Goal: Task Accomplishment & Management: Use online tool/utility

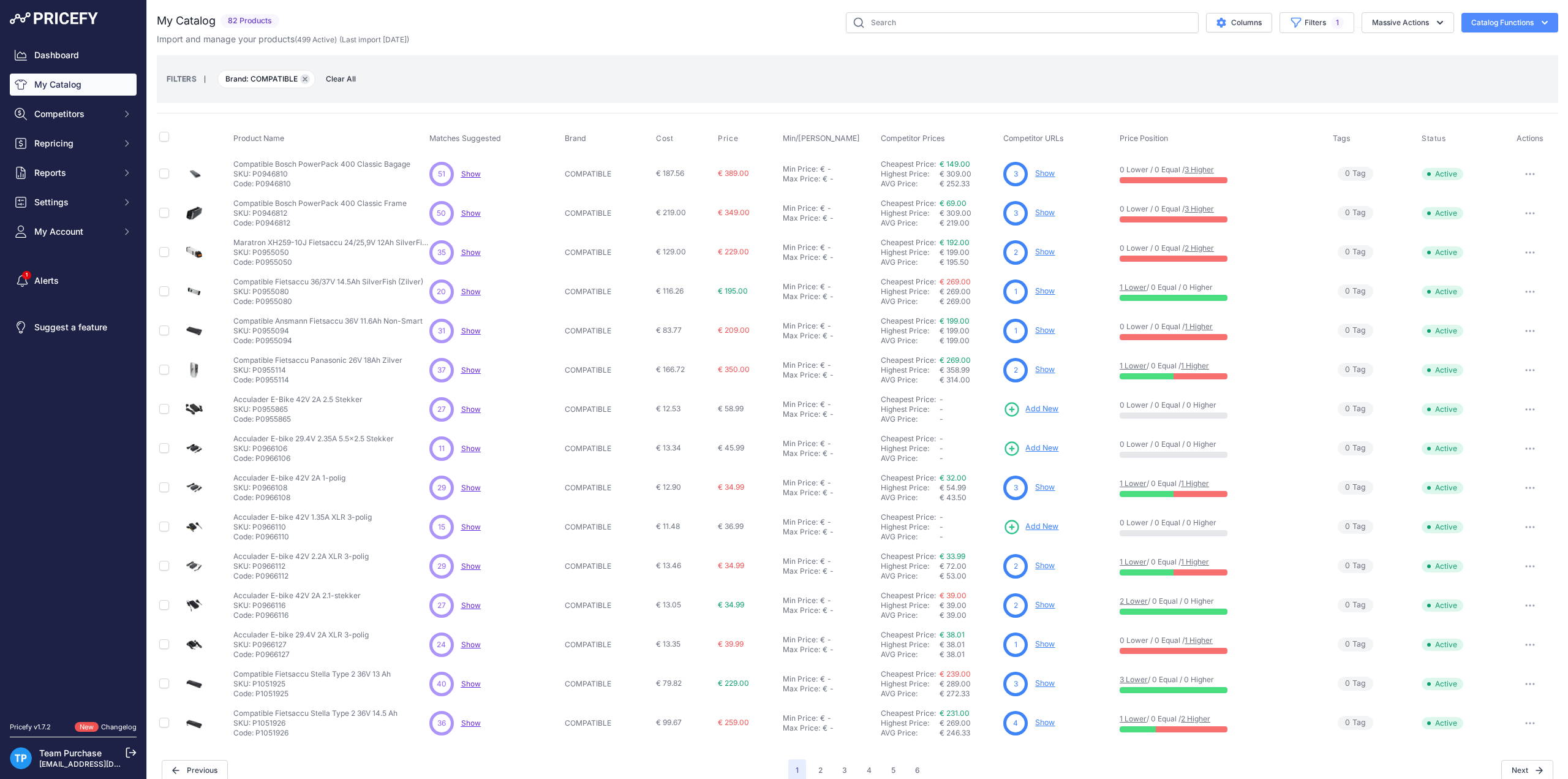
click at [303, 77] on icon "button" at bounding box center [305, 79] width 4 height 4
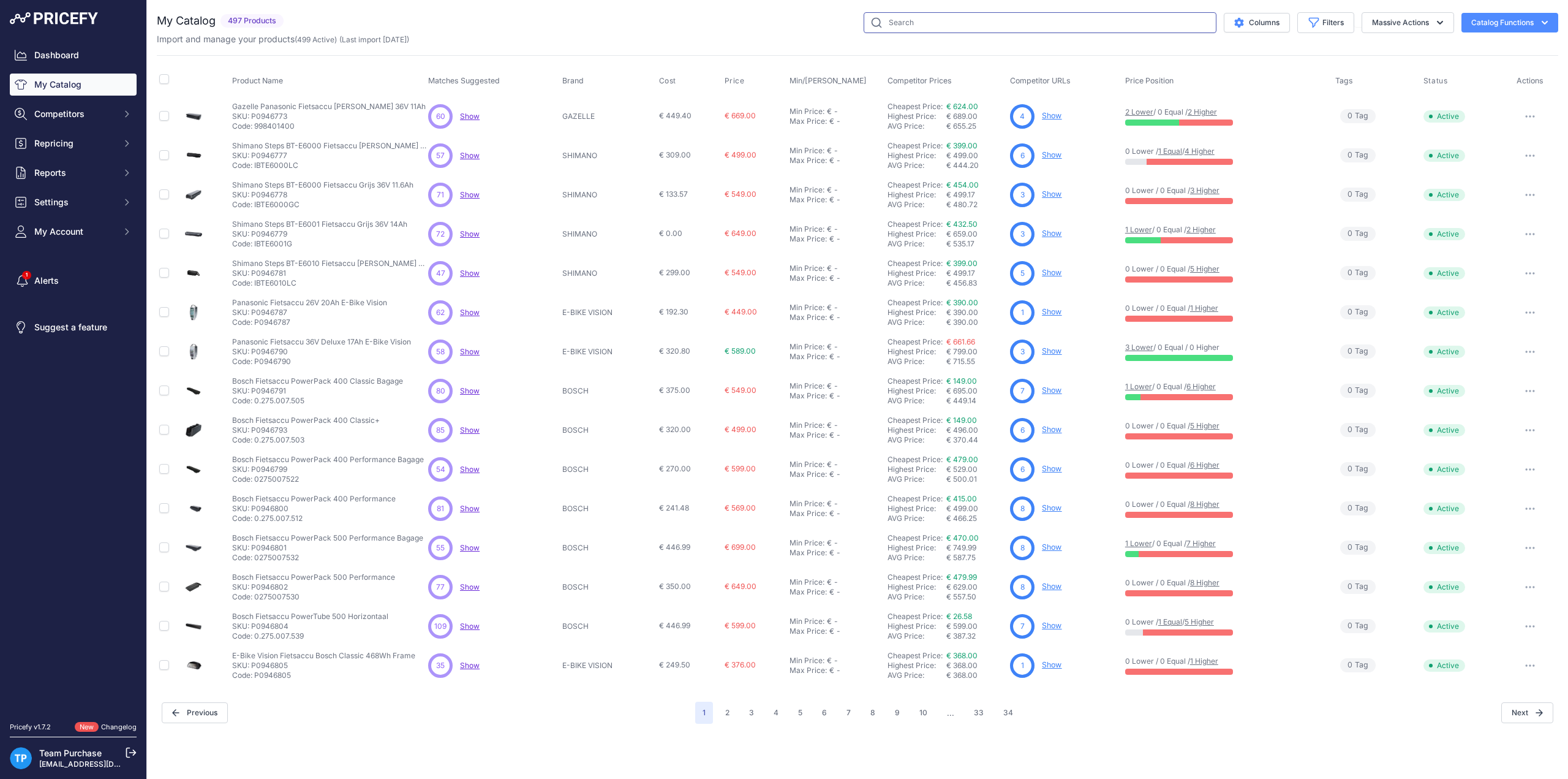
click at [946, 18] on input "text" at bounding box center [1040, 23] width 353 height 21
click at [965, 23] on input "text" at bounding box center [1040, 23] width 353 height 21
type input "I"
type input "s"
paste input "P1035255"
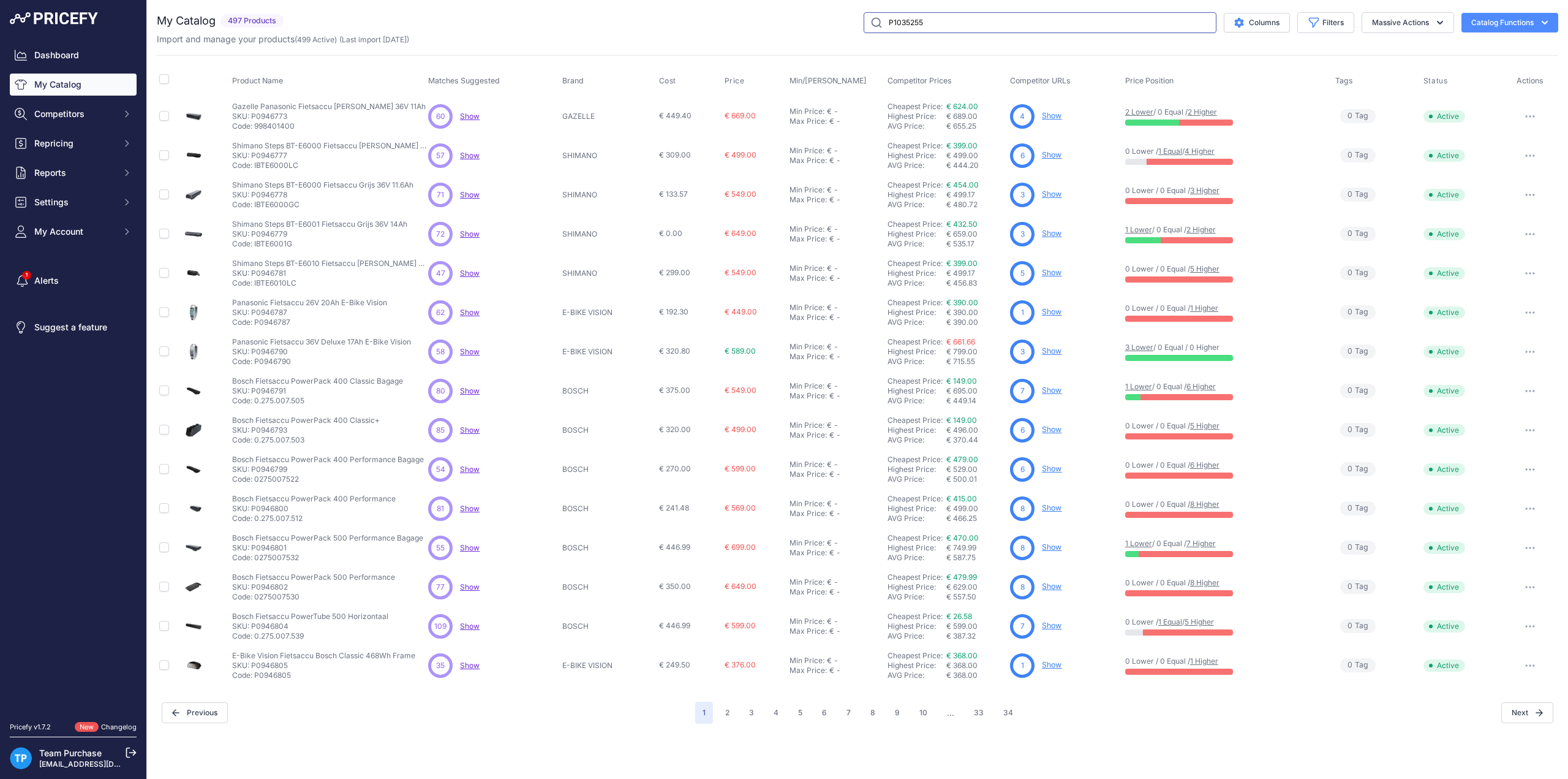
type input "P1035255"
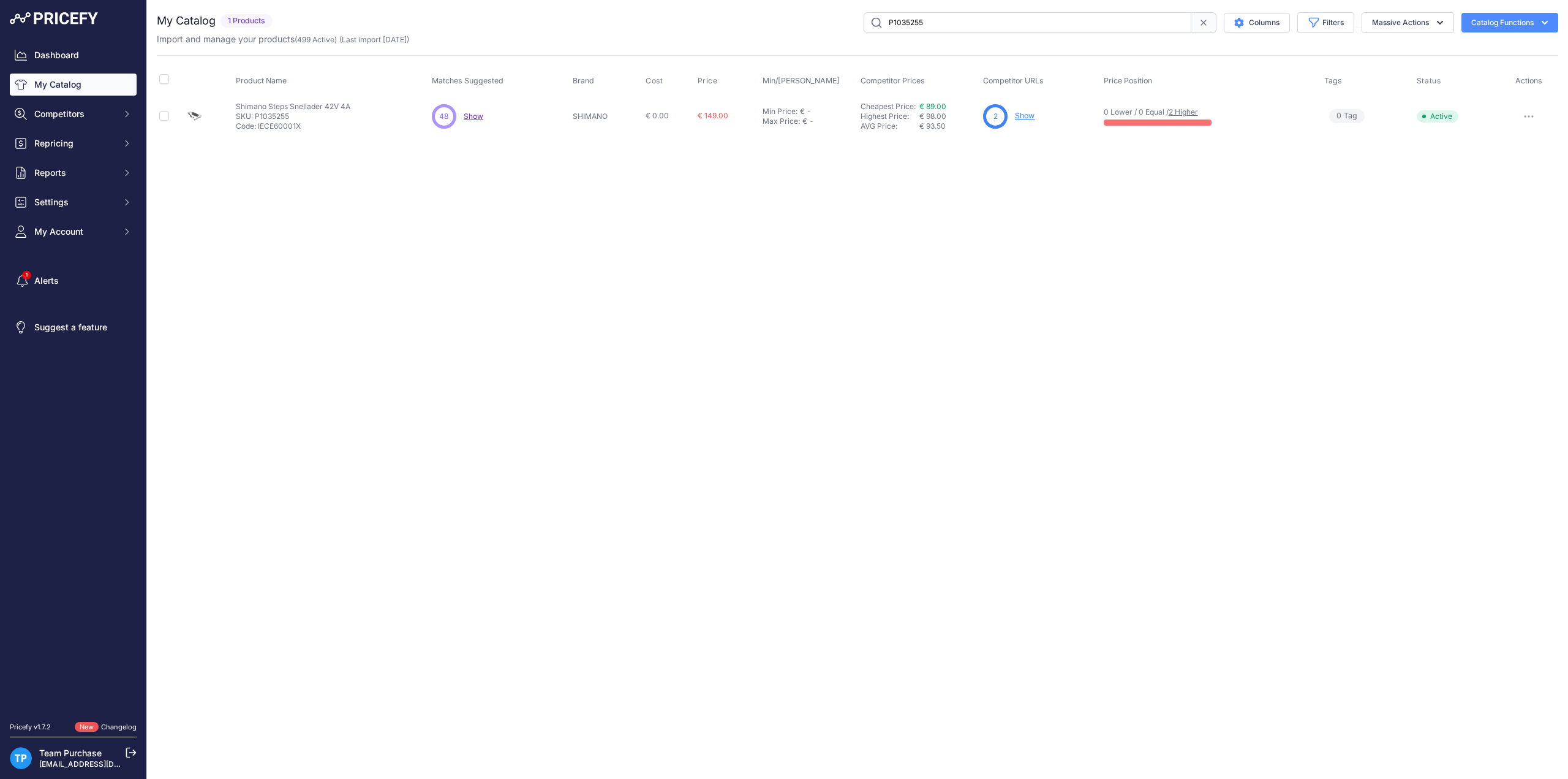
click at [1028, 114] on link "Show" at bounding box center [1025, 115] width 20 height 9
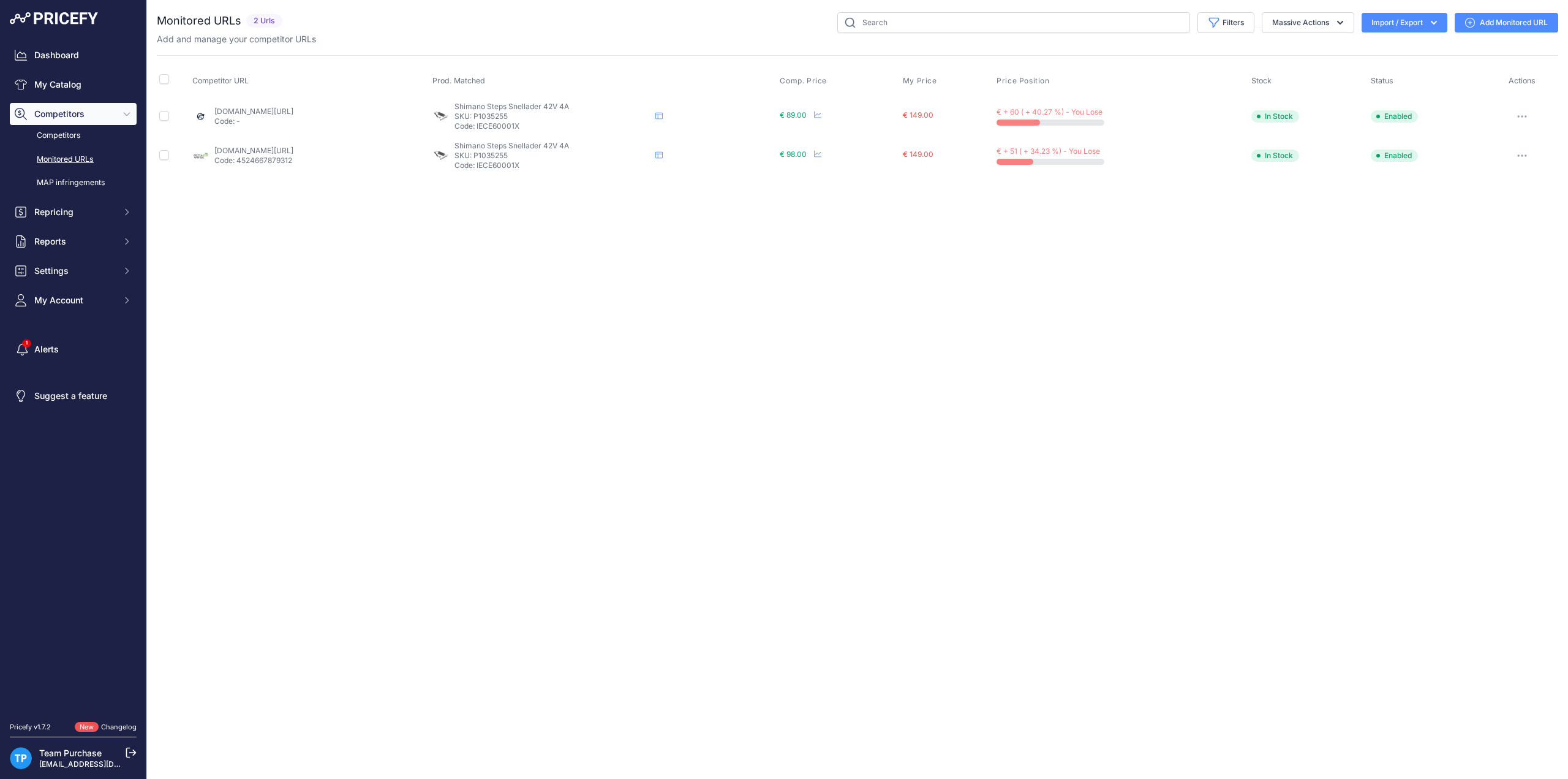
drag, startPoint x: 605, startPoint y: 166, endPoint x: 559, endPoint y: 169, distance: 46.1
click at [559, 169] on td "Shimano Steps Snellader 42V 4A Shimano Steps Snellader 42V 4A Shimano Steps Sne…" at bounding box center [603, 156] width 348 height 39
copy p "IECE60001X"
click at [1502, 28] on link "Add Monitored URL" at bounding box center [1507, 23] width 104 height 20
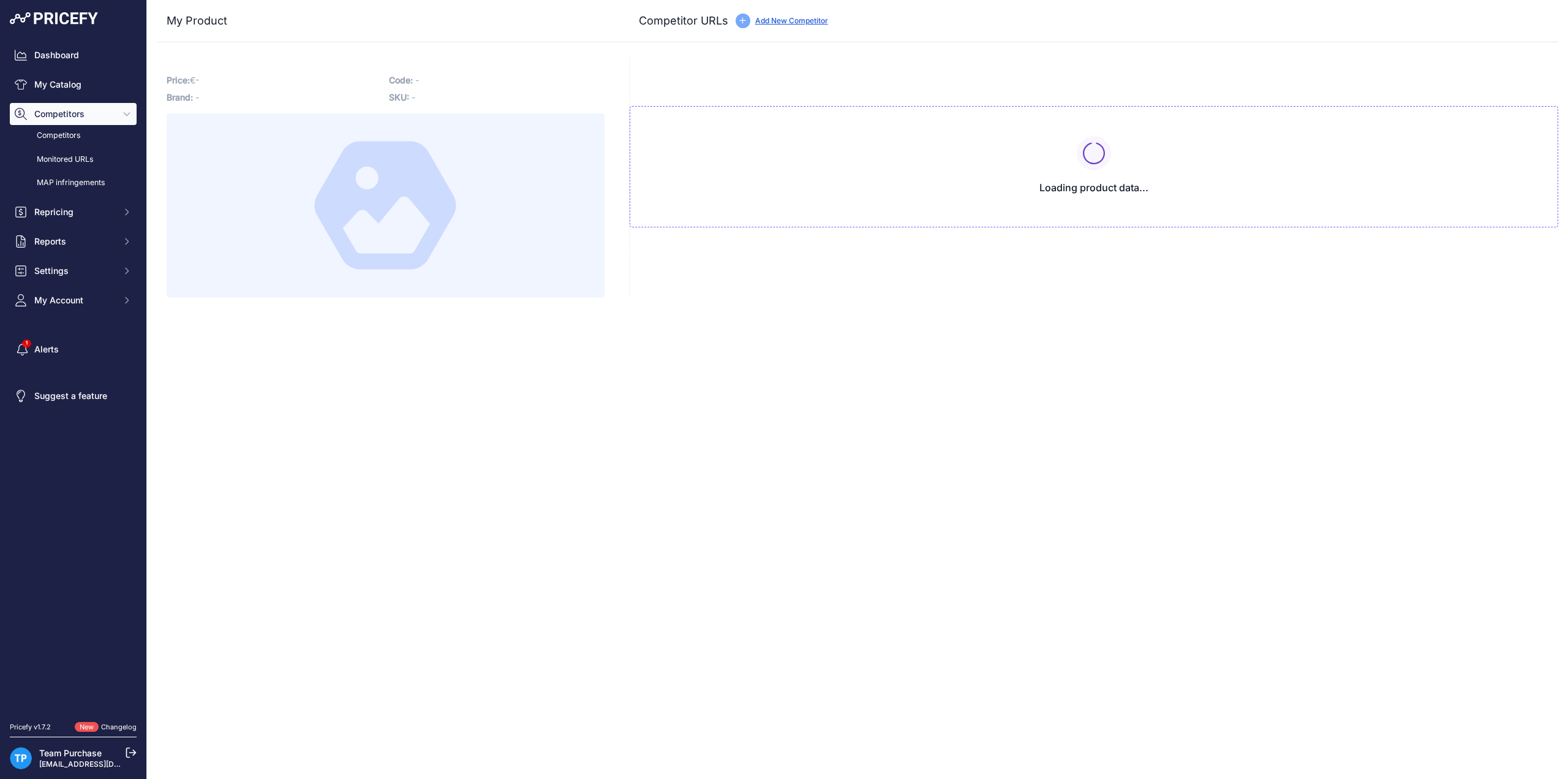
type input "[DOMAIN_NAME][URL]"
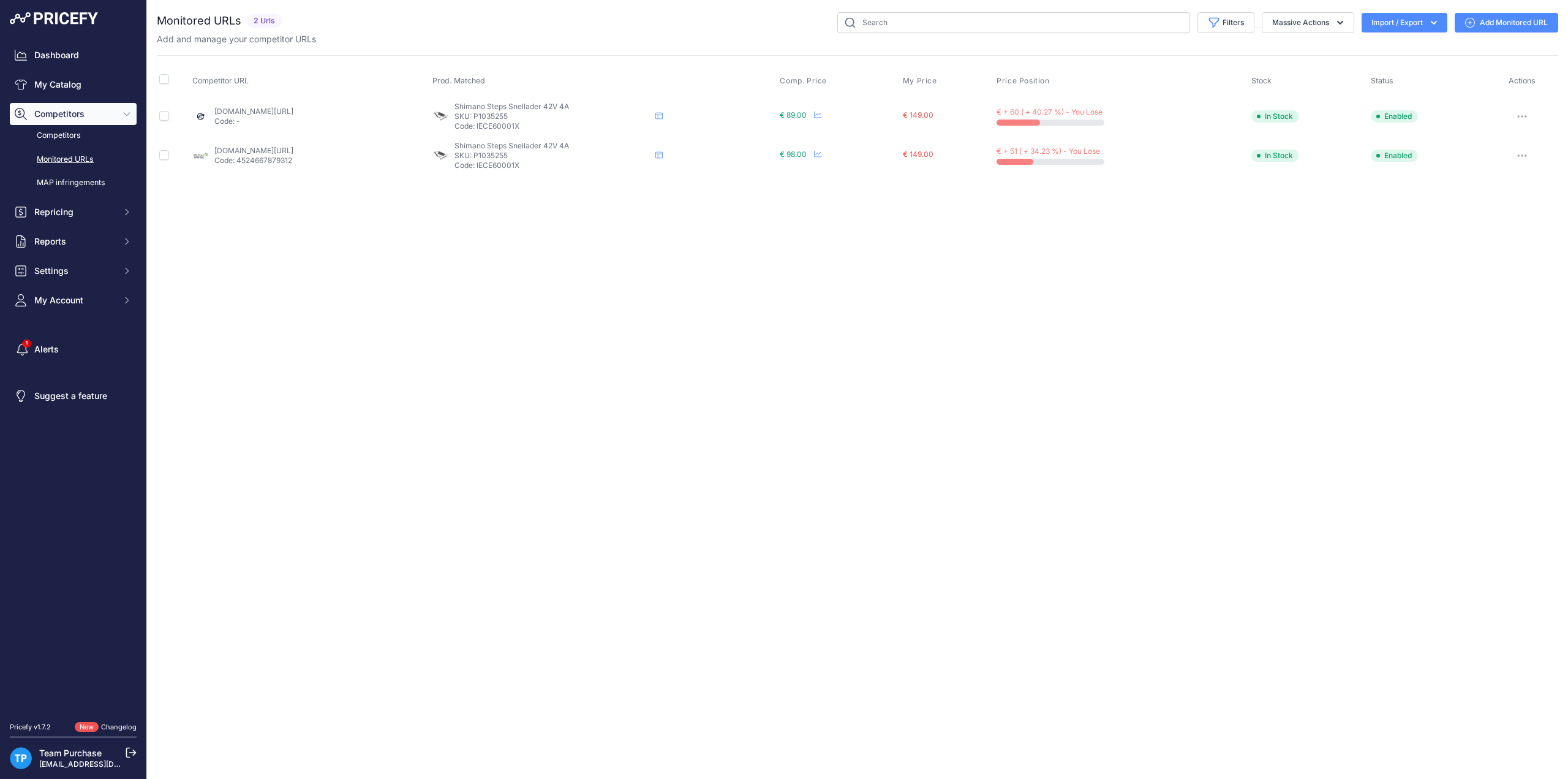
click at [1138, 421] on div "Close You are not connected to the internet." at bounding box center [857, 390] width 1421 height 779
